Goal: Navigation & Orientation: Find specific page/section

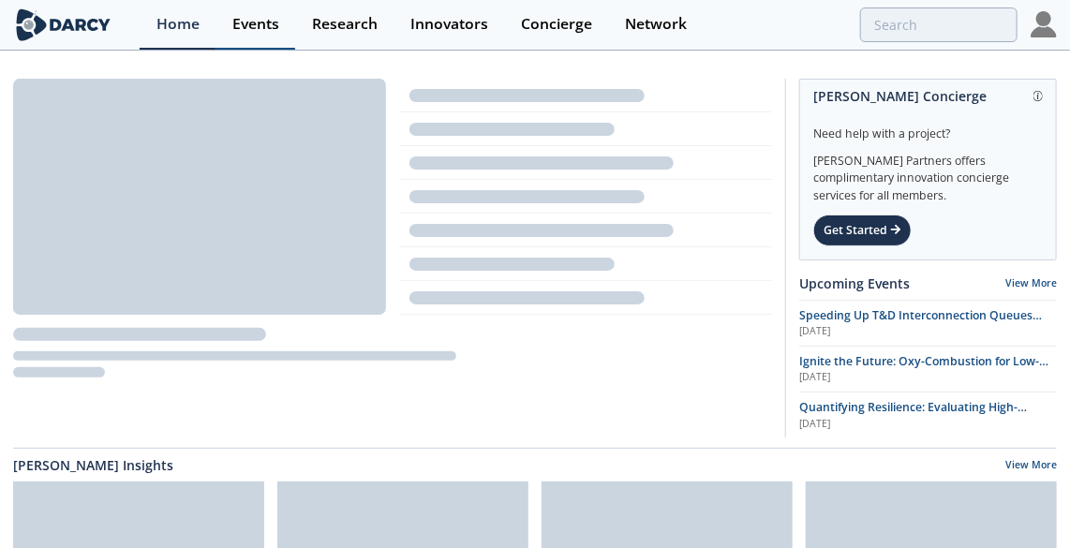
click at [268, 28] on div "Events" at bounding box center [255, 24] width 47 height 15
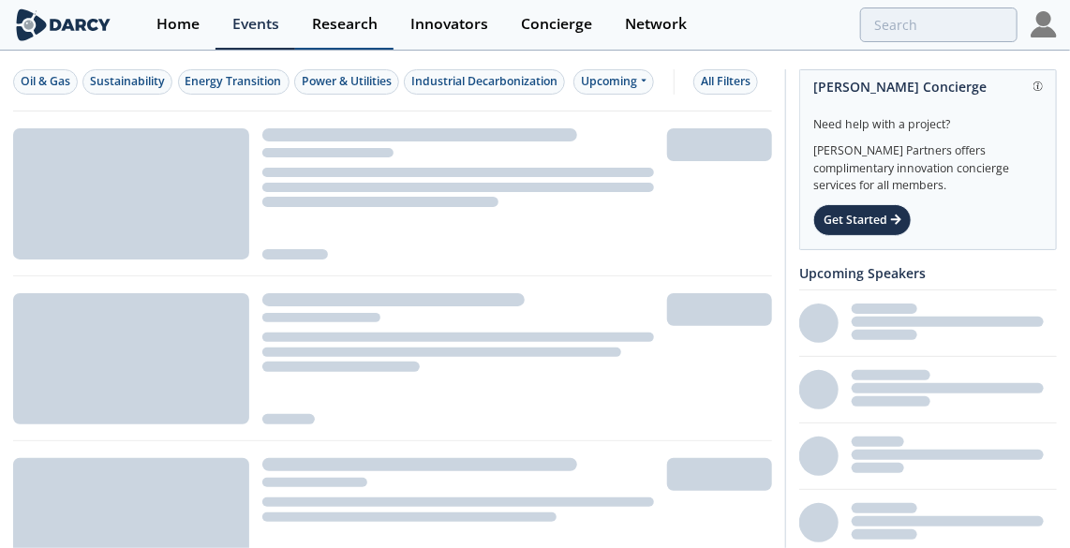
click at [335, 24] on div "Research" at bounding box center [345, 24] width 66 height 15
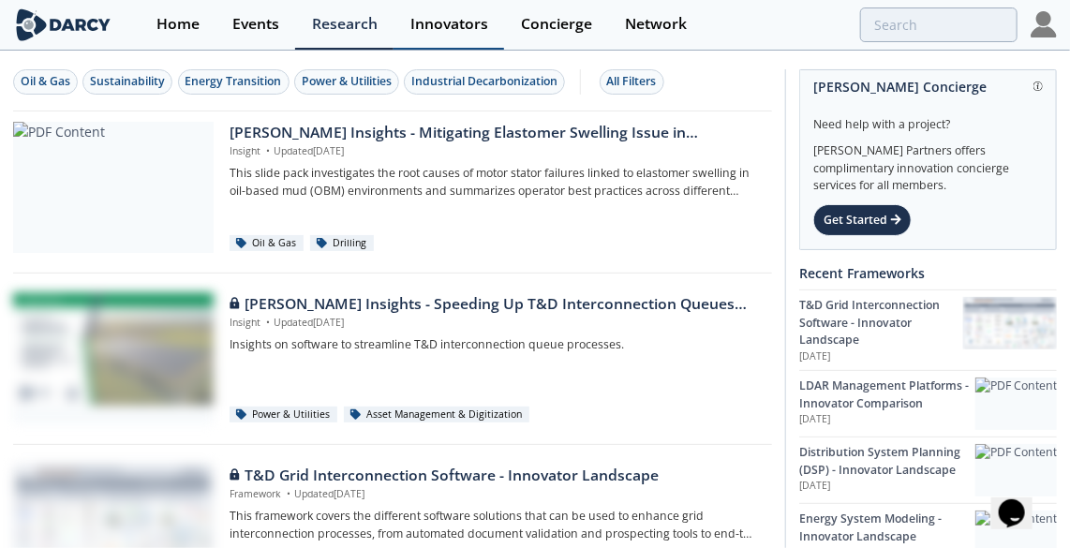
click at [460, 28] on div "Innovators" at bounding box center [449, 24] width 78 height 15
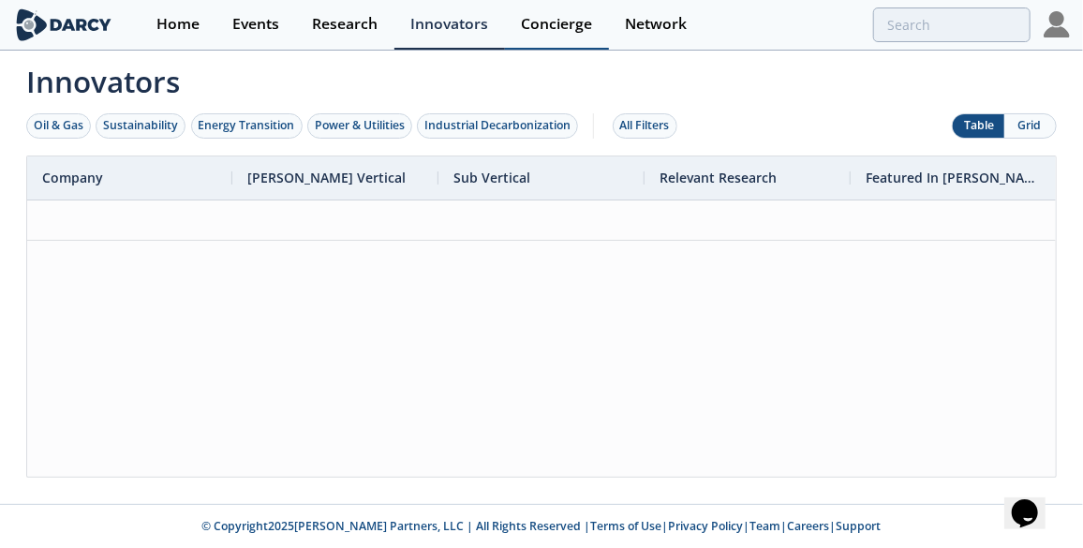
click at [570, 29] on div "Concierge" at bounding box center [556, 24] width 71 height 15
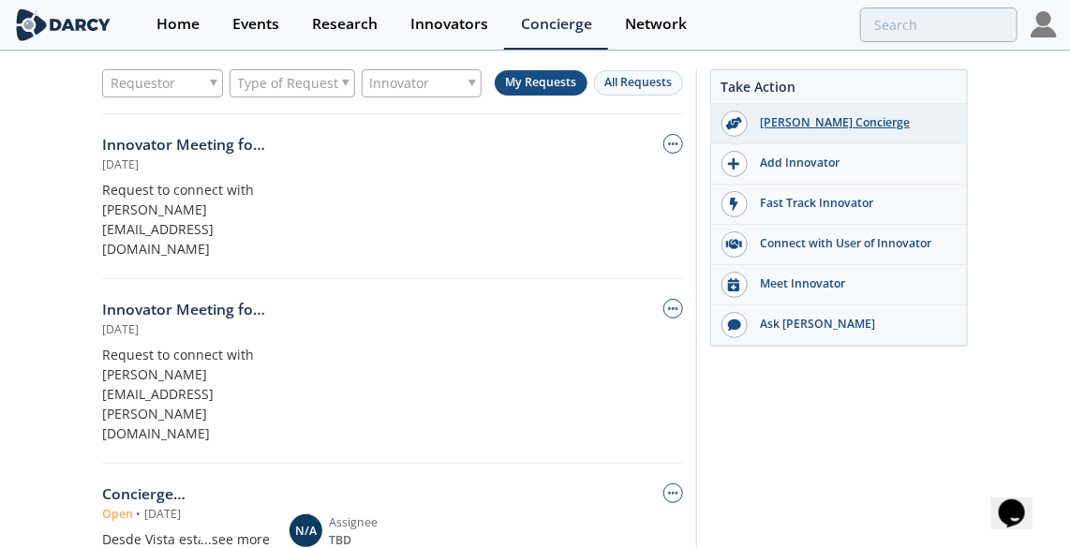
click at [850, 125] on div "[PERSON_NAME] Concierge" at bounding box center [853, 122] width 210 height 17
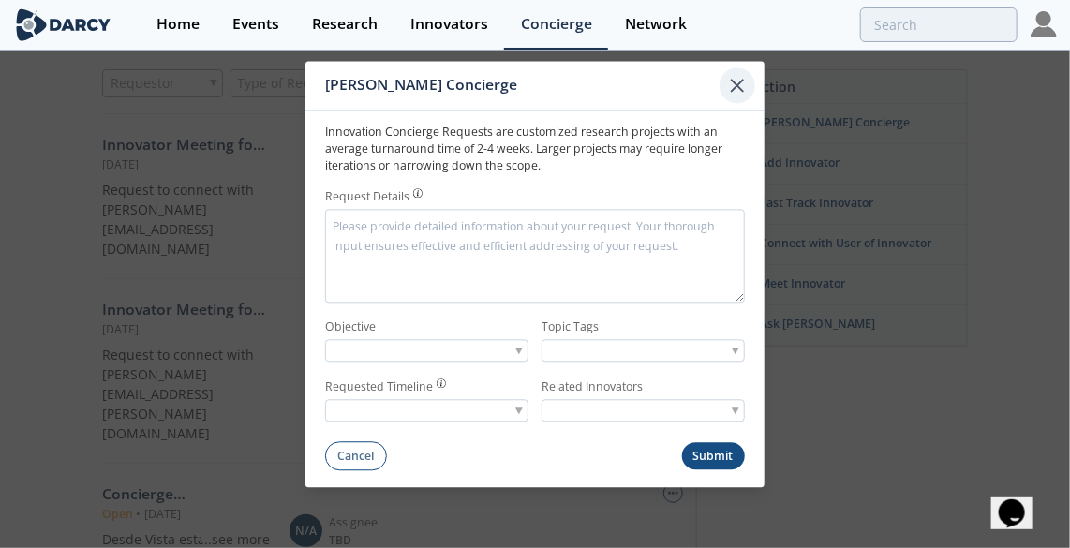
click at [744, 96] on icon at bounding box center [737, 85] width 22 height 22
